Goal: Task Accomplishment & Management: Complete application form

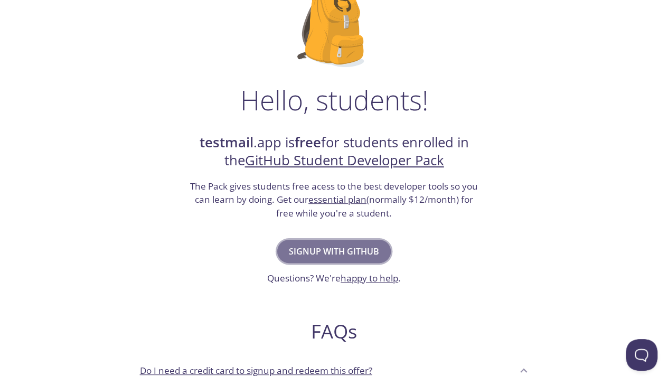
click at [336, 256] on span "Signup with GitHub" at bounding box center [334, 251] width 90 height 15
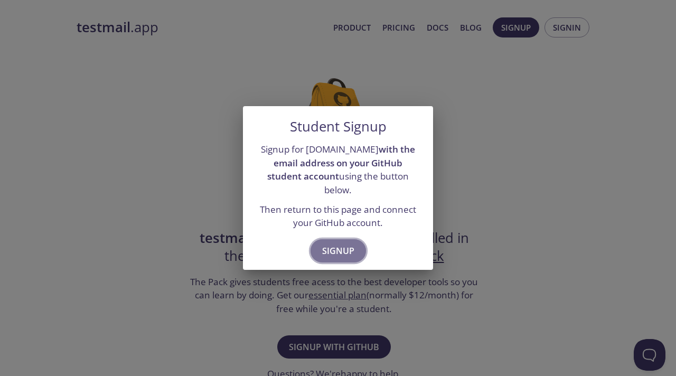
click at [335, 243] on span "Signup" at bounding box center [338, 250] width 32 height 15
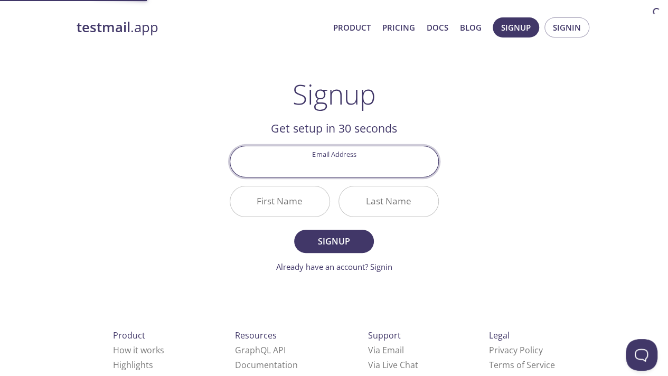
click at [336, 163] on input "Email Address" at bounding box center [334, 161] width 208 height 30
type input "[EMAIL_ADDRESS][DOMAIN_NAME]"
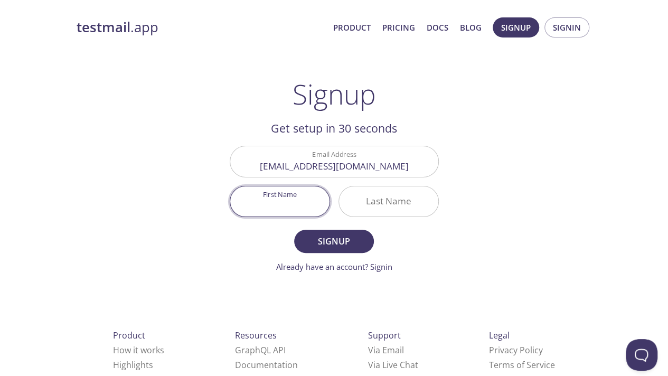
click at [284, 195] on input "First Name" at bounding box center [279, 201] width 99 height 30
type input "[PERSON_NAME]"
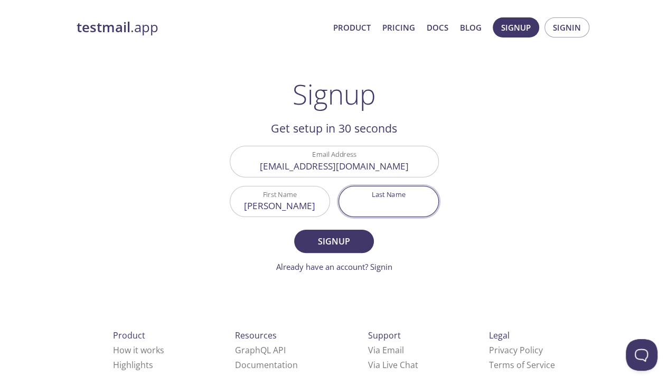
click at [384, 197] on input "Last Name" at bounding box center [388, 201] width 99 height 30
type input "Maulana"
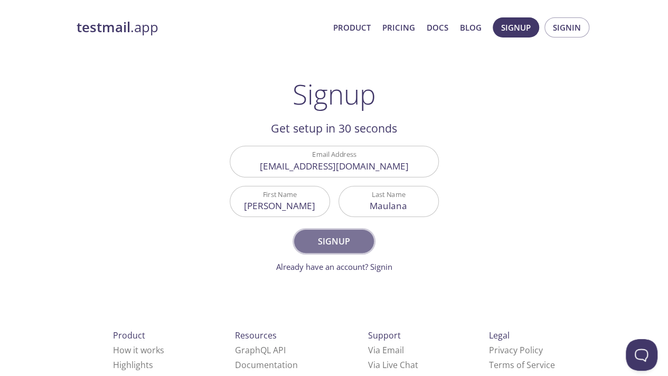
click at [352, 235] on span "Signup" at bounding box center [334, 241] width 56 height 15
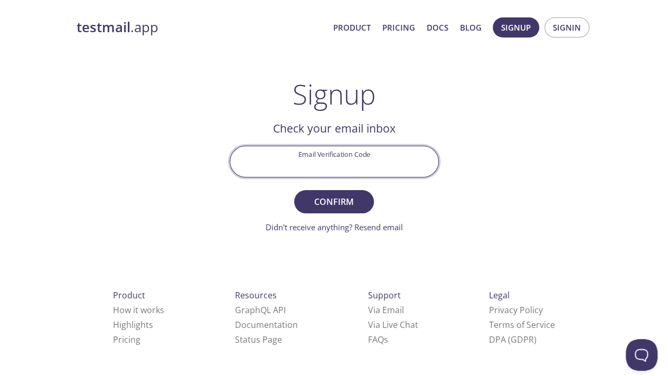
click at [339, 162] on input "Email Verification Code" at bounding box center [334, 161] width 208 height 30
paste input "B7XT57X"
type input "B7XT57X"
click at [341, 202] on span "Confirm" at bounding box center [334, 201] width 56 height 15
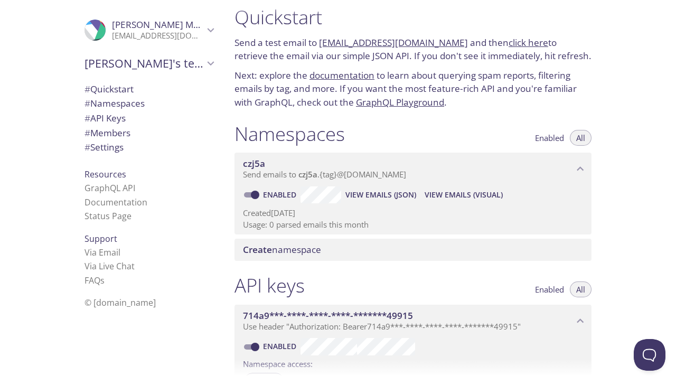
scroll to position [12, 0]
click at [297, 170] on span "Send emails to czj5a . {tag} @[DOMAIN_NAME]" at bounding box center [324, 173] width 163 height 11
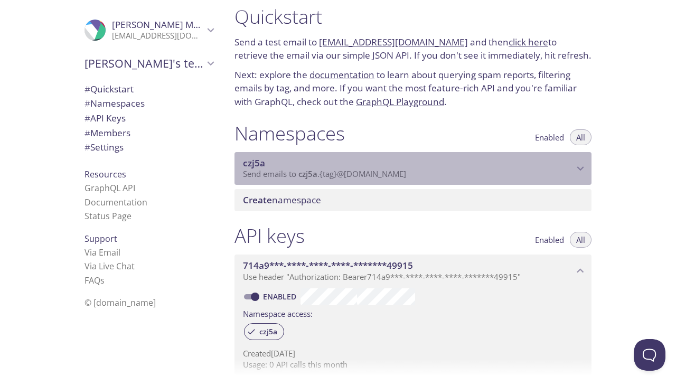
click at [297, 170] on span "Send emails to czj5a . {tag} @[DOMAIN_NAME]" at bounding box center [324, 173] width 163 height 11
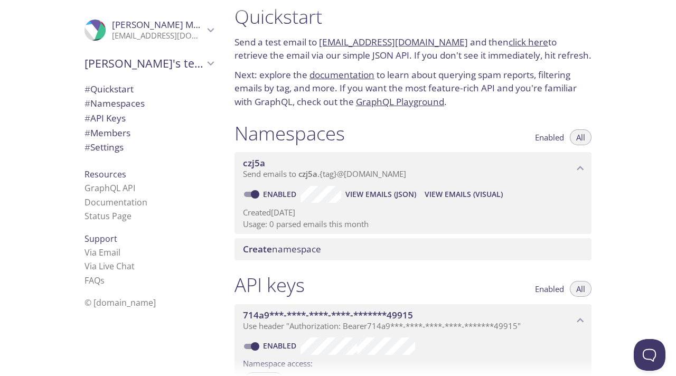
click at [316, 248] on span "Create namespace" at bounding box center [282, 249] width 78 height 12
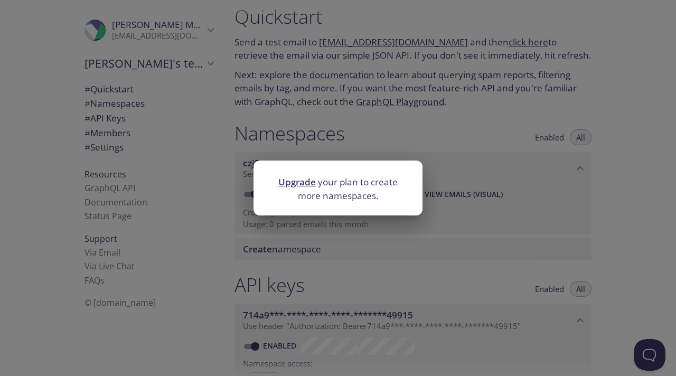
click at [385, 283] on div "Upgrade your plan to create more namespaces." at bounding box center [338, 188] width 676 height 376
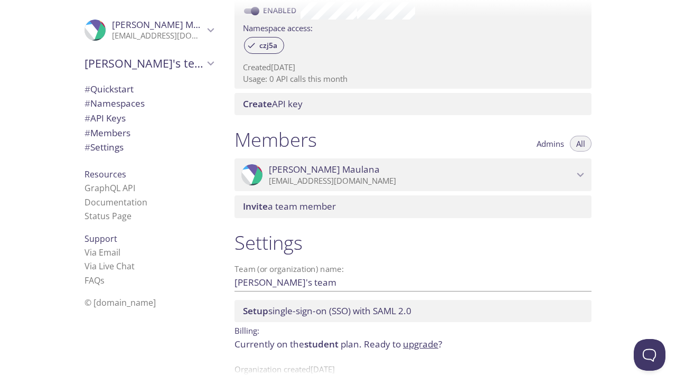
scroll to position [348, 0]
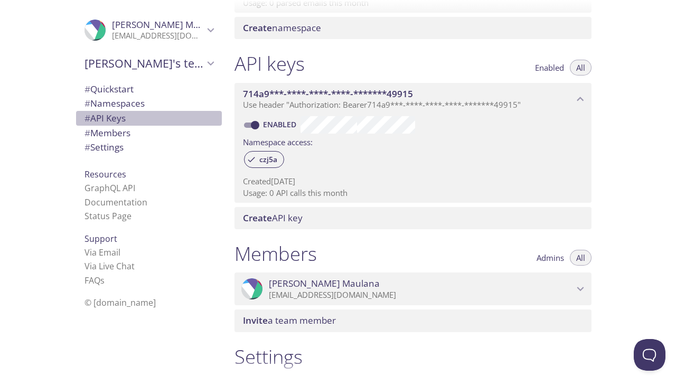
click at [110, 120] on span "# API Keys" at bounding box center [104, 118] width 41 height 12
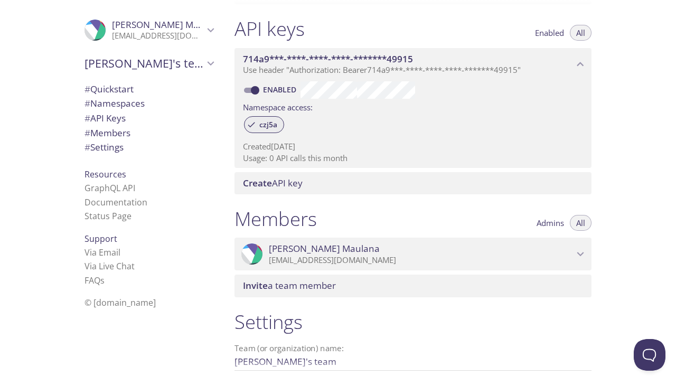
scroll to position [263, 0]
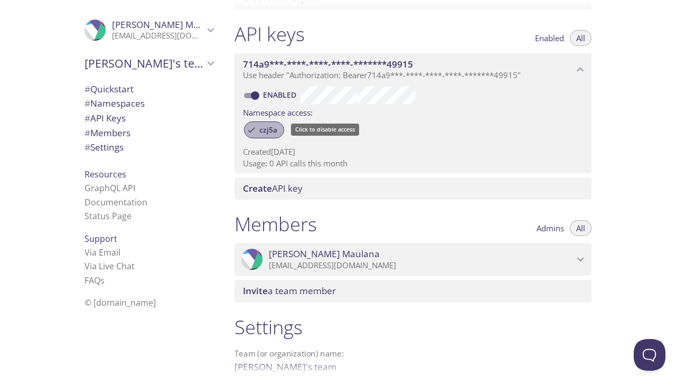
click at [264, 133] on span "czj5a" at bounding box center [268, 130] width 31 height 10
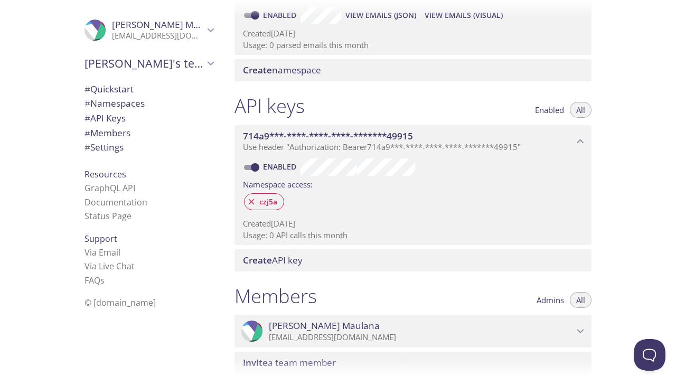
scroll to position [191, 0]
click at [251, 201] on icon at bounding box center [252, 202] width 6 height 6
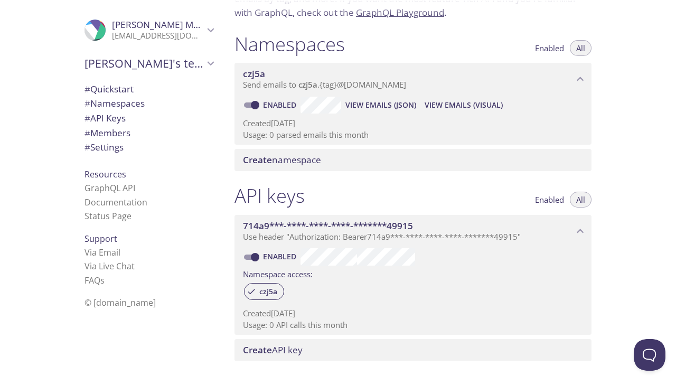
scroll to position [98, 0]
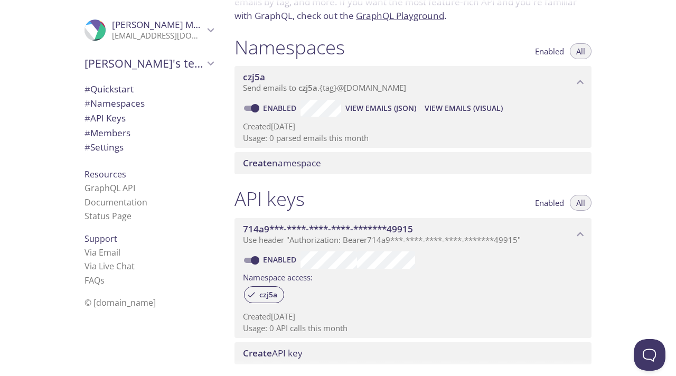
click at [443, 102] on span "View Emails (Visual)" at bounding box center [463, 108] width 78 height 13
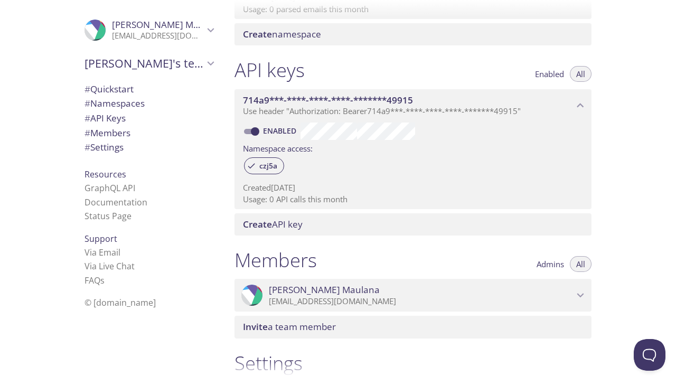
scroll to position [227, 0]
click at [577, 109] on icon "714a9***-****-****-****-*******49915 API key" at bounding box center [580, 106] width 14 height 14
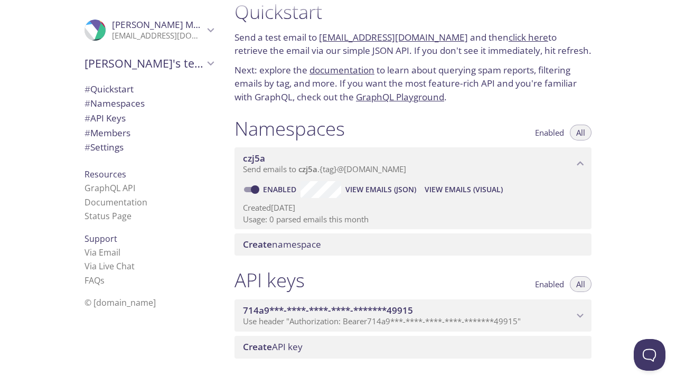
scroll to position [17, 0]
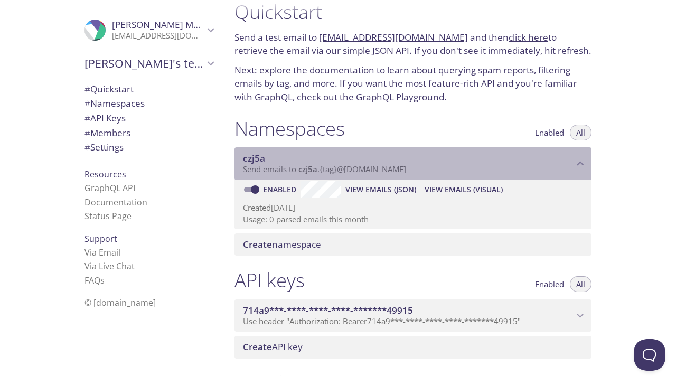
click at [583, 162] on icon "czj5a namespace" at bounding box center [580, 164] width 14 height 14
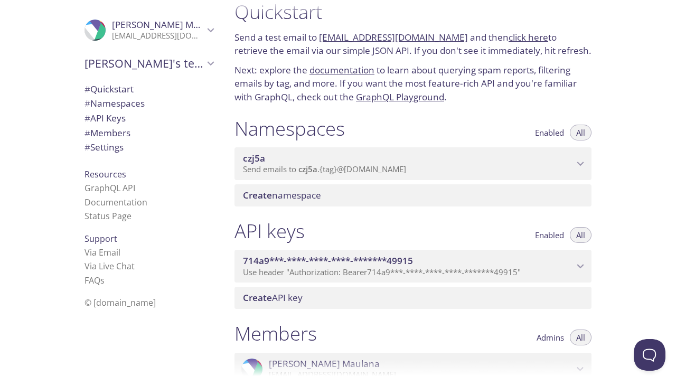
click at [579, 163] on icon "czj5a namespace" at bounding box center [580, 164] width 14 height 14
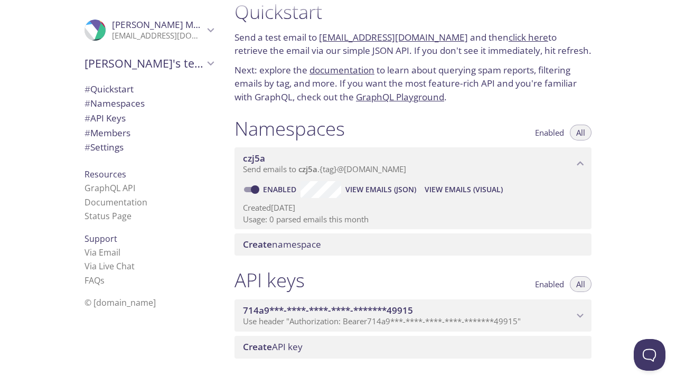
click at [350, 166] on span "Send emails to czj5a . {tag} @[DOMAIN_NAME]" at bounding box center [324, 169] width 163 height 11
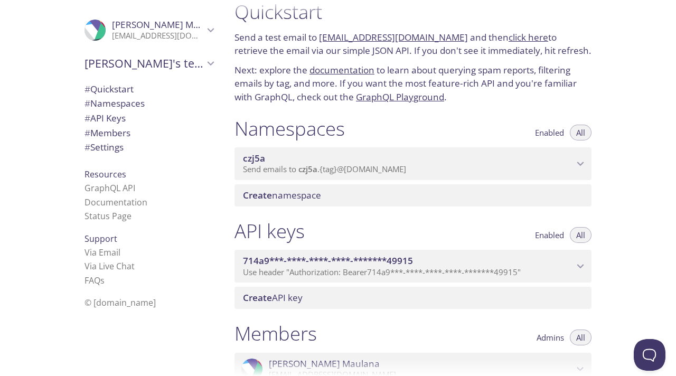
click at [350, 166] on span "Send emails to czj5a . {tag} @[DOMAIN_NAME]" at bounding box center [324, 169] width 163 height 11
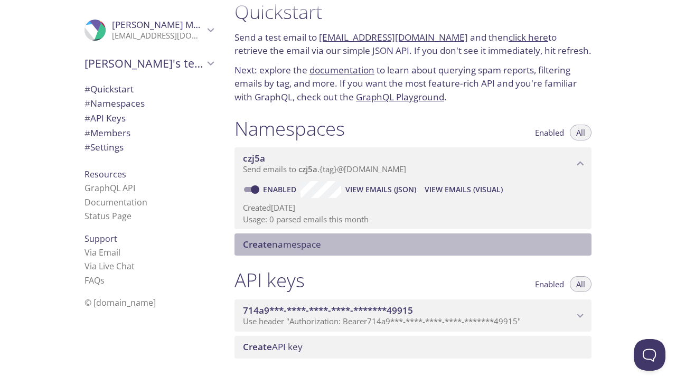
click at [289, 247] on span "Create namespace" at bounding box center [282, 244] width 78 height 12
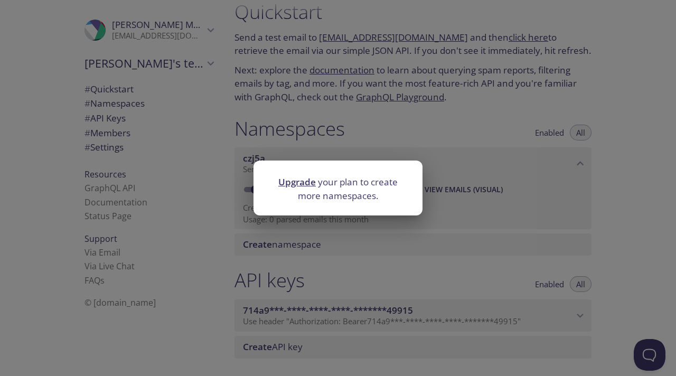
click at [289, 247] on div "Upgrade your plan to create more namespaces." at bounding box center [338, 188] width 676 height 376
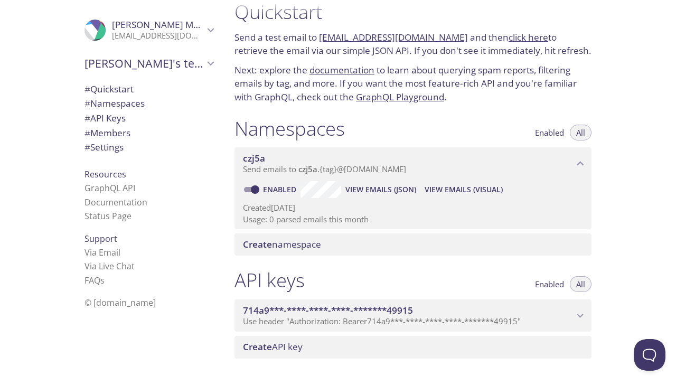
click at [311, 174] on span "czj5a" at bounding box center [307, 169] width 19 height 11
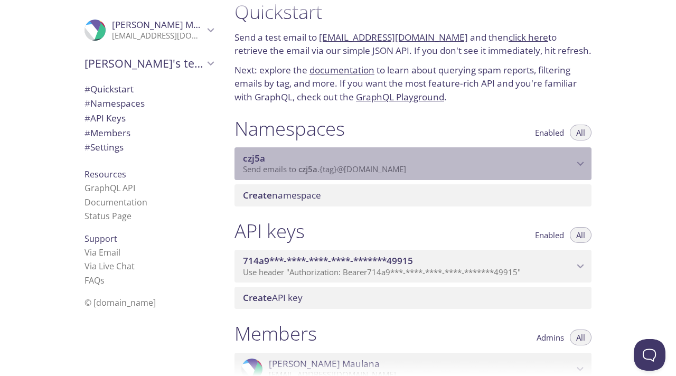
click at [311, 174] on span "czj5a" at bounding box center [307, 169] width 19 height 11
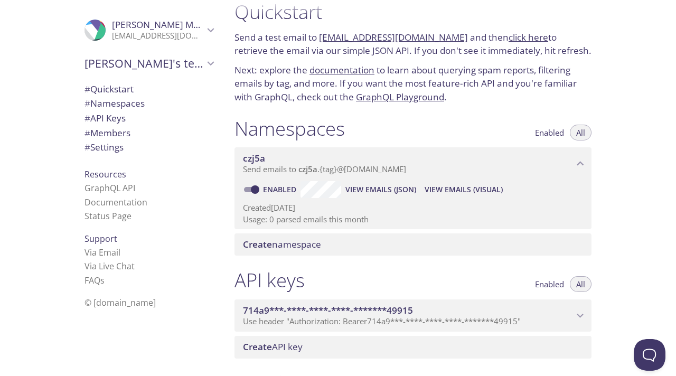
scroll to position [0, 0]
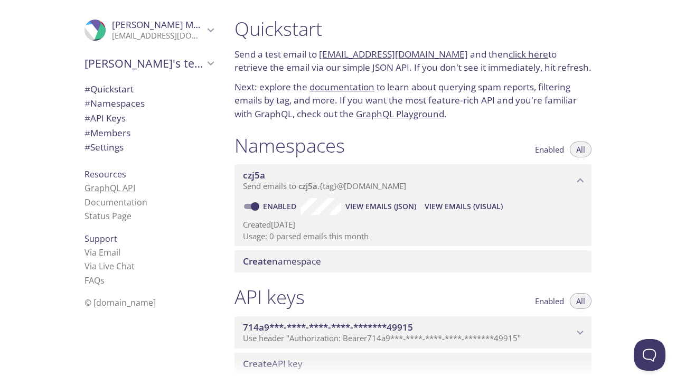
click at [106, 193] on link "GraphQL API" at bounding box center [109, 188] width 51 height 12
